Goal: Information Seeking & Learning: Learn about a topic

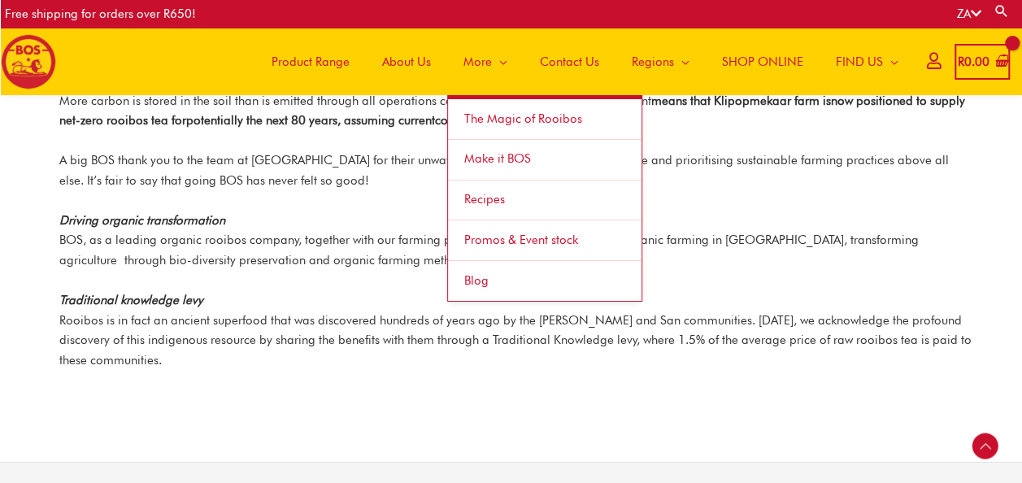
drag, startPoint x: 0, startPoint y: 0, endPoint x: 486, endPoint y: 67, distance: 490.8
click at [492, 67] on span "Site Navigation" at bounding box center [499, 61] width 15 height 49
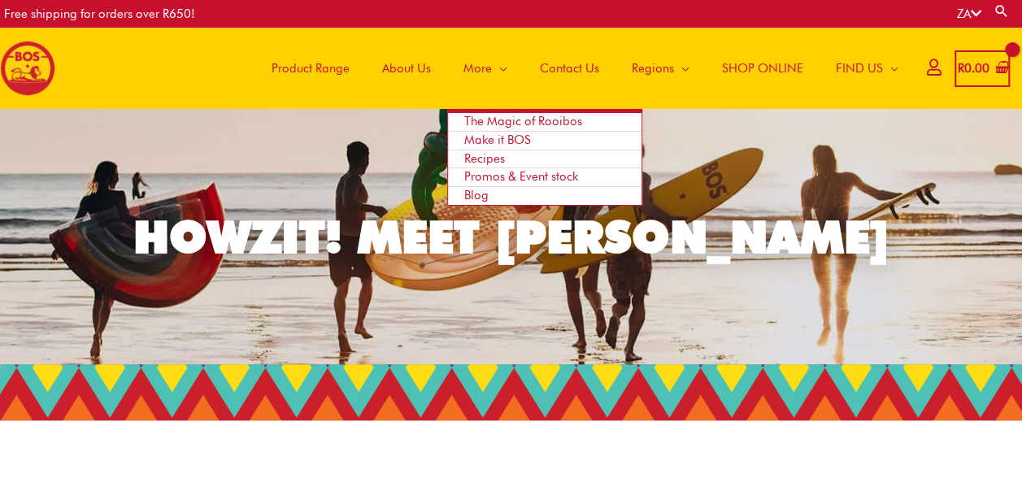
click at [494, 117] on span "The Magic of Rooibos" at bounding box center [523, 121] width 118 height 15
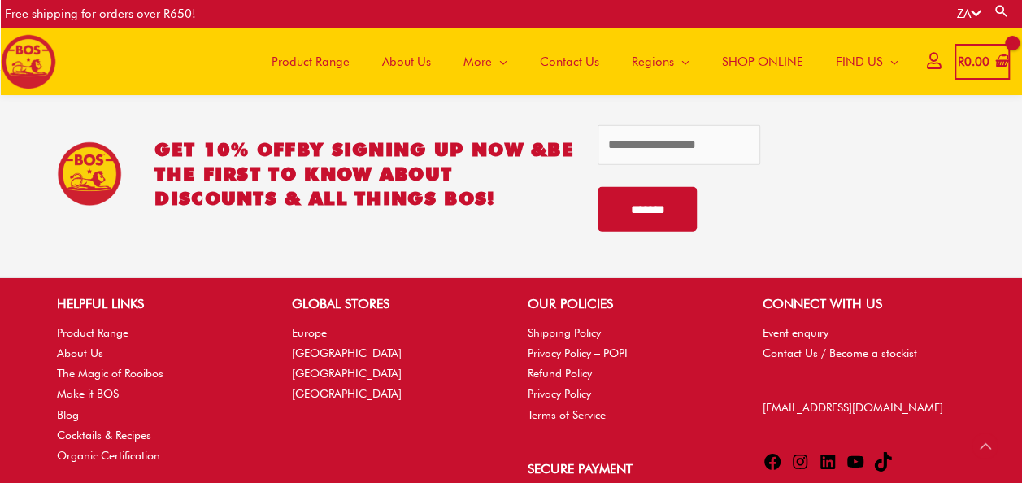
scroll to position [2285, 0]
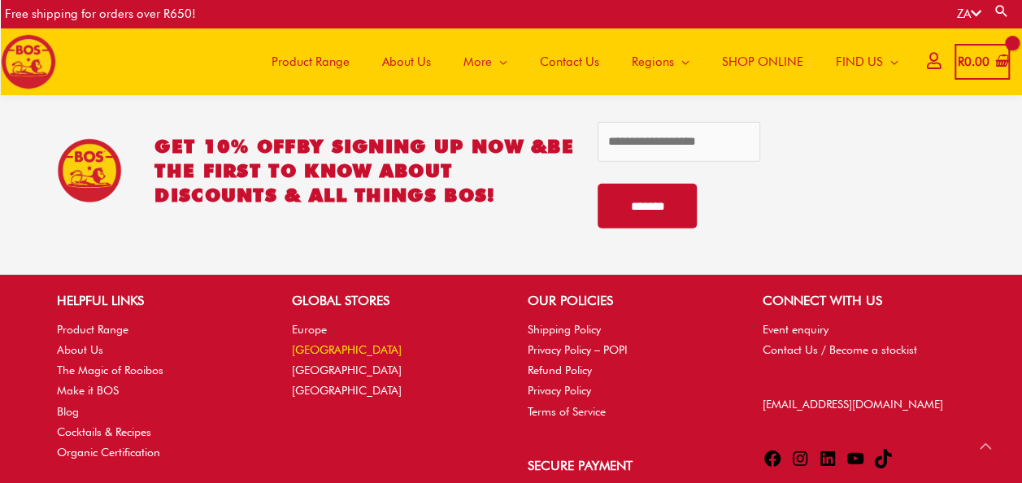
click at [329, 343] on link "[GEOGRAPHIC_DATA]" at bounding box center [347, 349] width 110 height 13
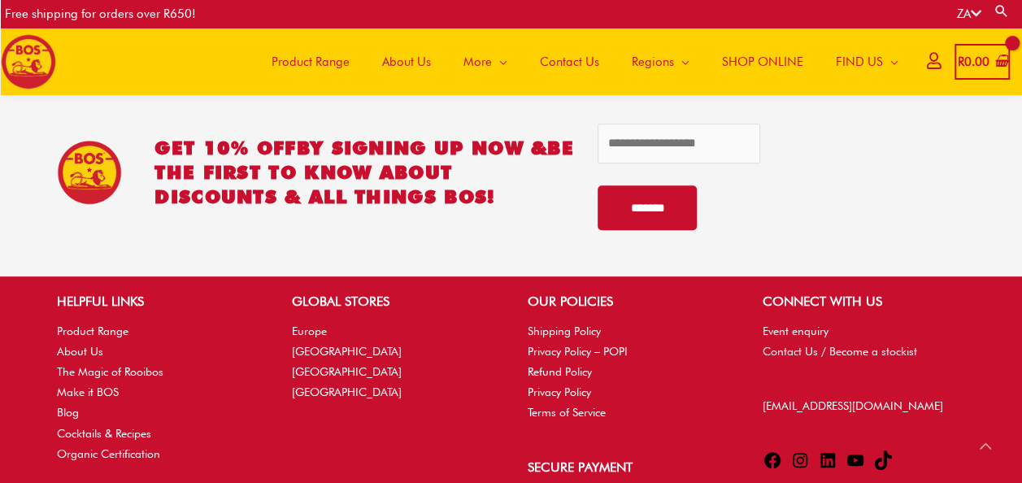
scroll to position [3498, 0]
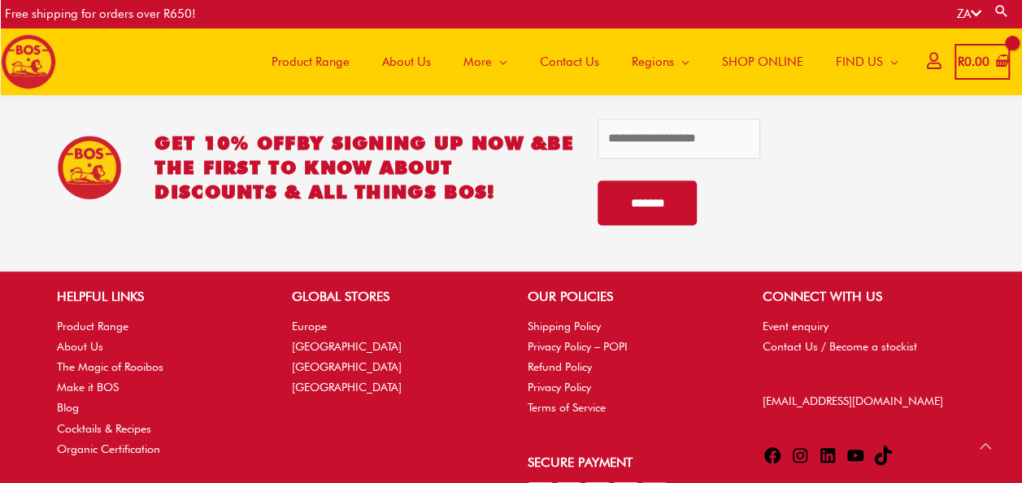
drag, startPoint x: 1015, startPoint y: 452, endPoint x: 703, endPoint y: 420, distance: 313.0
click at [703, 420] on div "HELPFUL LINKS Product Range About Us The Magic of Rooibos Make it BOS Blog Cock…" at bounding box center [511, 407] width 1022 height 273
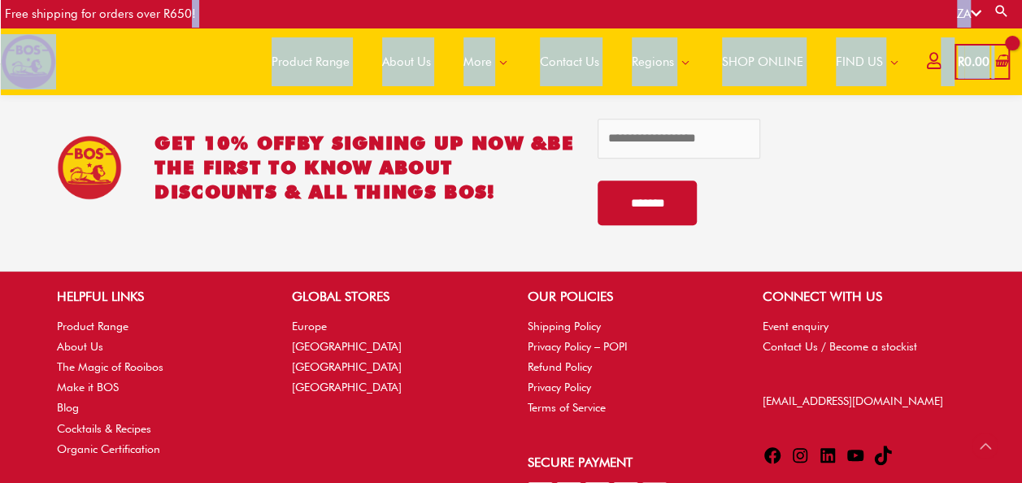
drag, startPoint x: 187, startPoint y: 24, endPoint x: 181, endPoint y: -54, distance: 78.3
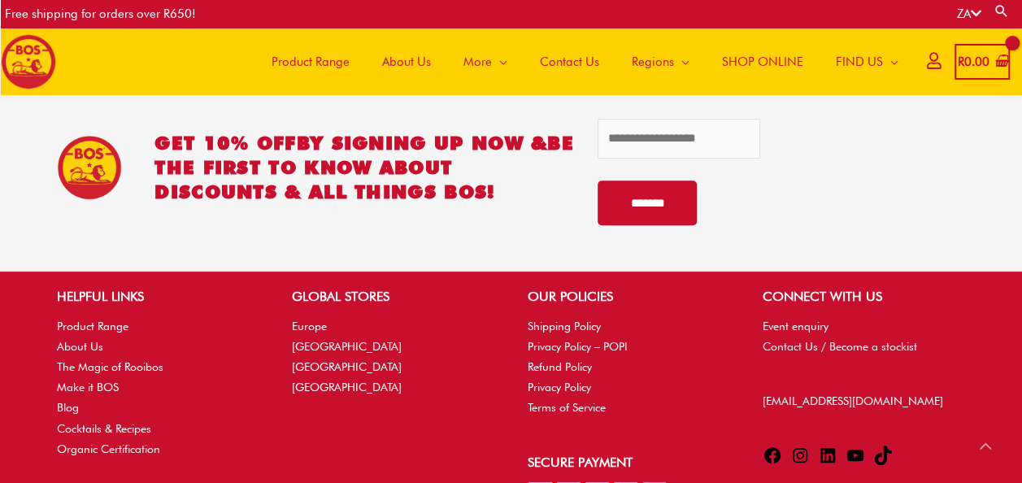
click at [86, 338] on li "About Us" at bounding box center [158, 347] width 202 height 20
click at [94, 346] on link "About Us" at bounding box center [80, 346] width 46 height 13
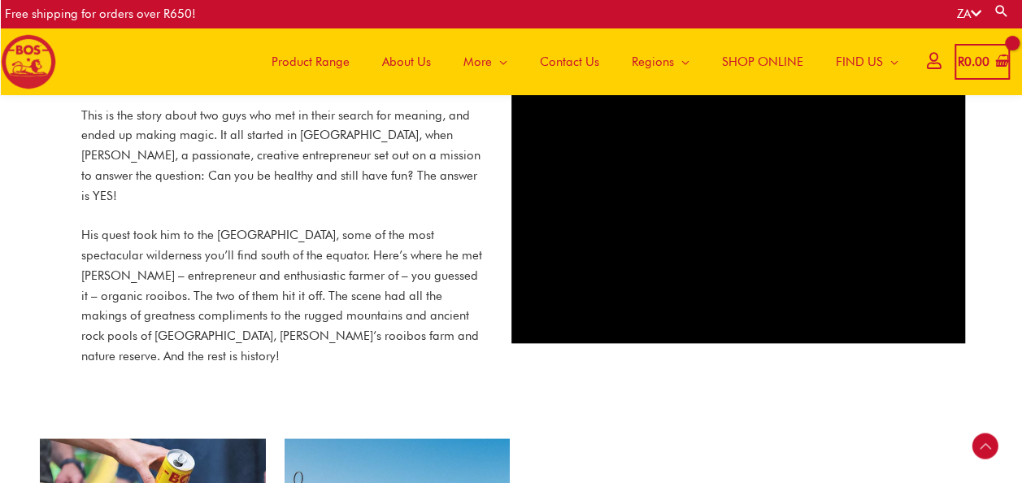
scroll to position [744, 0]
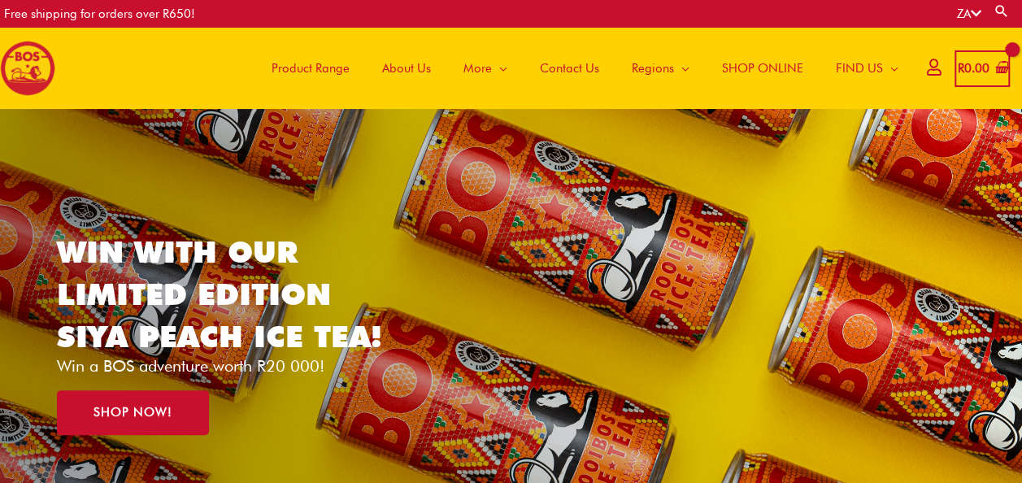
click at [397, 0] on div "Free shipping for orders over R650!" at bounding box center [290, 14] width 572 height 28
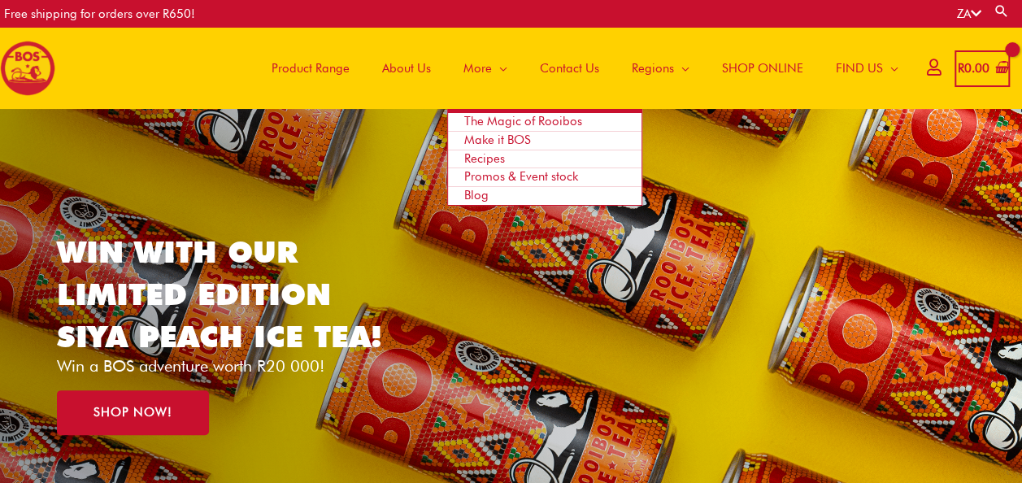
click at [506, 117] on span "The Magic of Rooibos" at bounding box center [523, 121] width 118 height 15
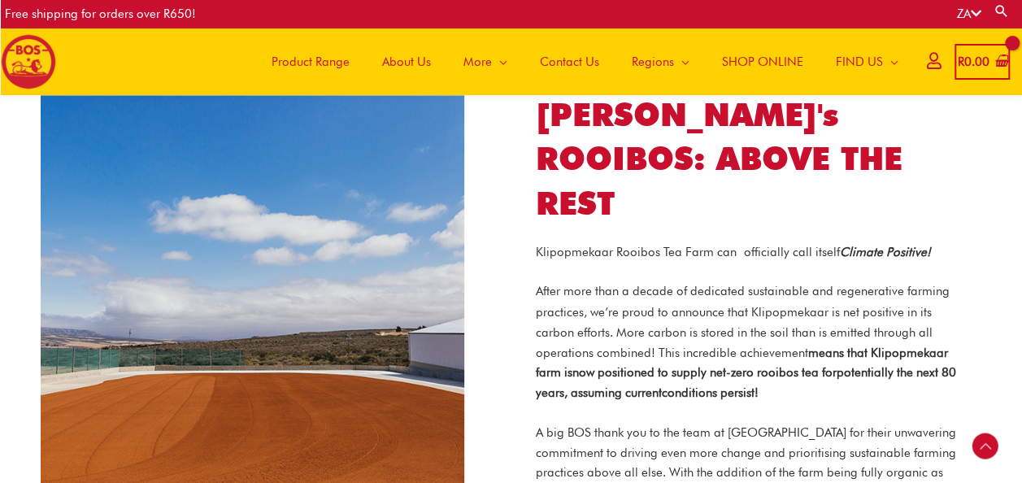
scroll to position [1273, 0]
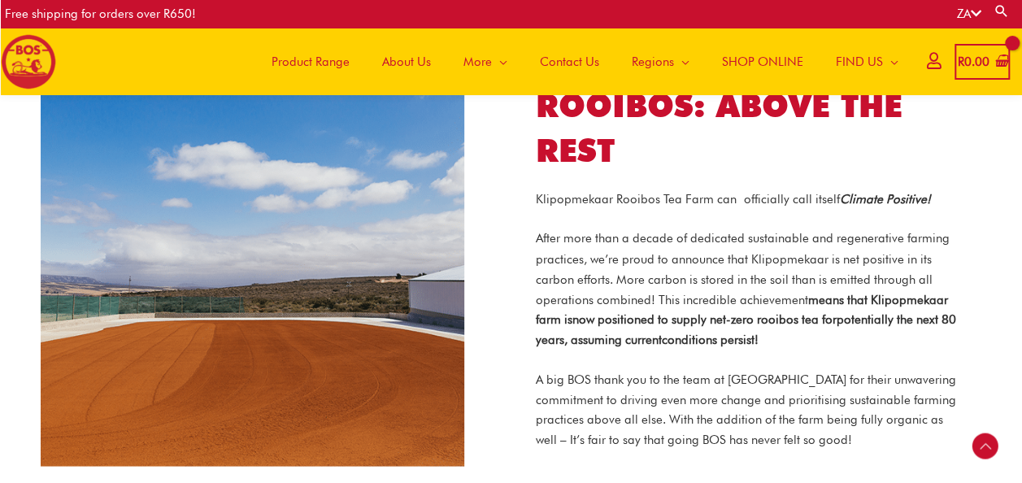
click at [1021, 265] on section "[PERSON_NAME]'s ROOIBOS: ABOVE THE REST Klipopmekaar Rooibos Tea Farm can offic…" at bounding box center [511, 254] width 1022 height 478
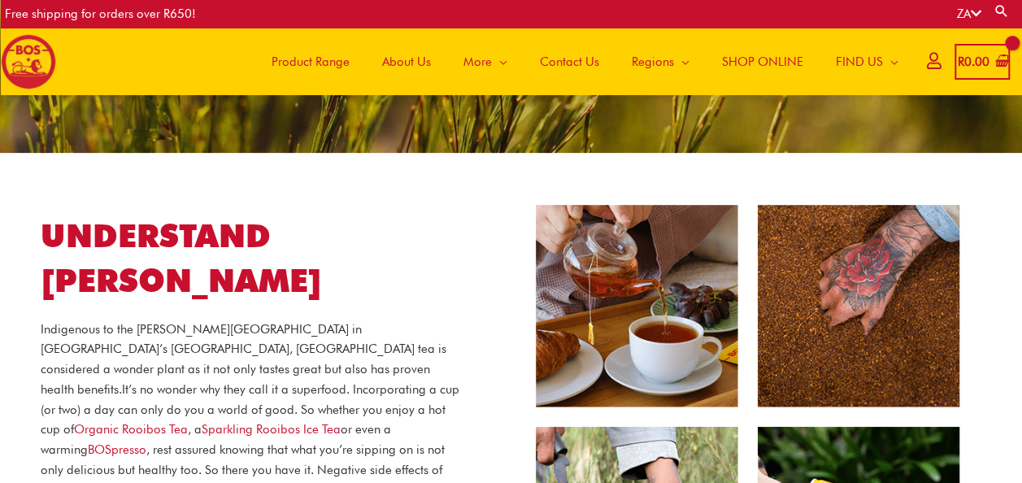
scroll to position [0, 0]
